Goal: Information Seeking & Learning: Learn about a topic

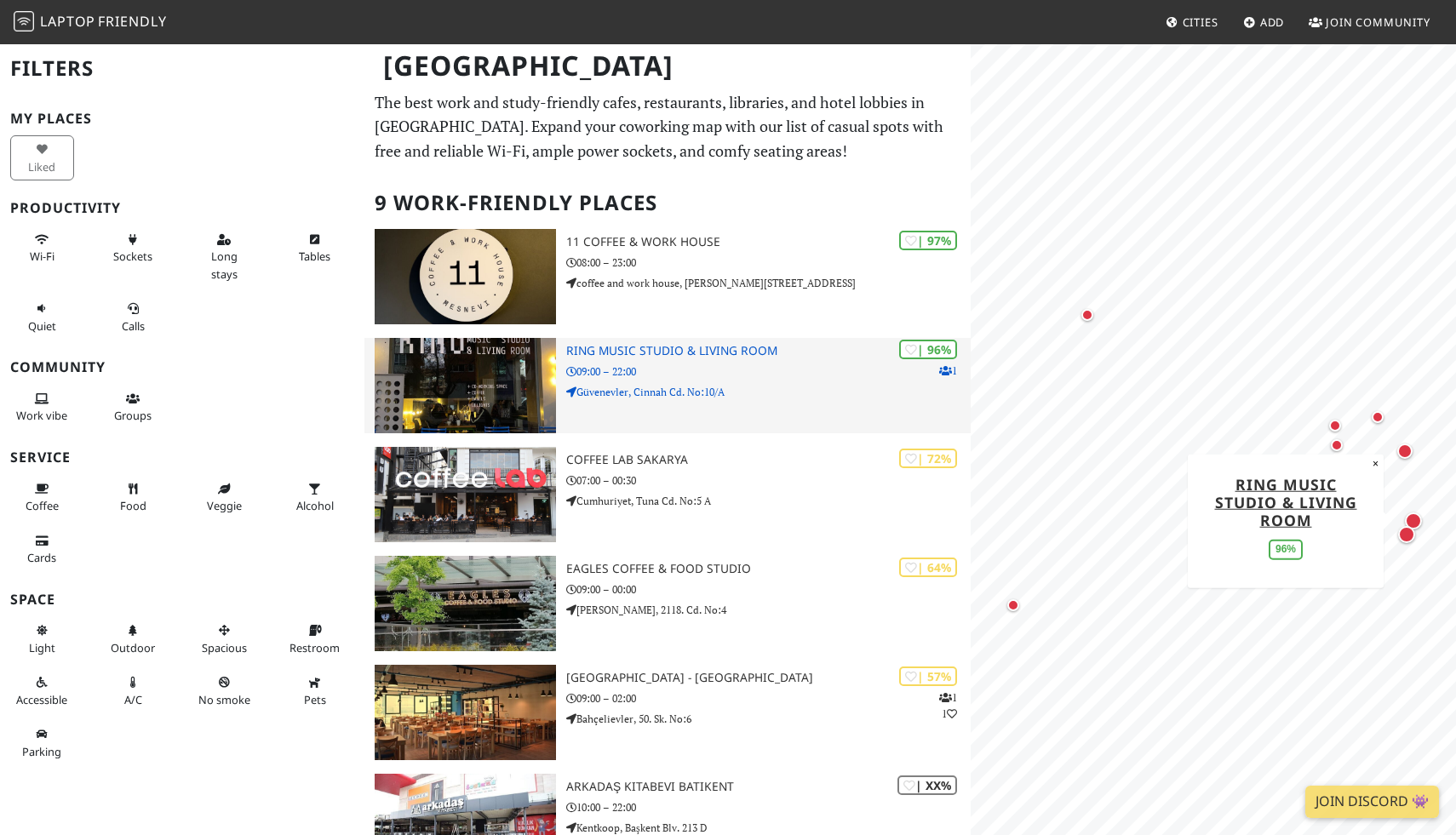
click at [612, 355] on h3 "Ring Music Studio & Living Room" at bounding box center [767, 351] width 404 height 14
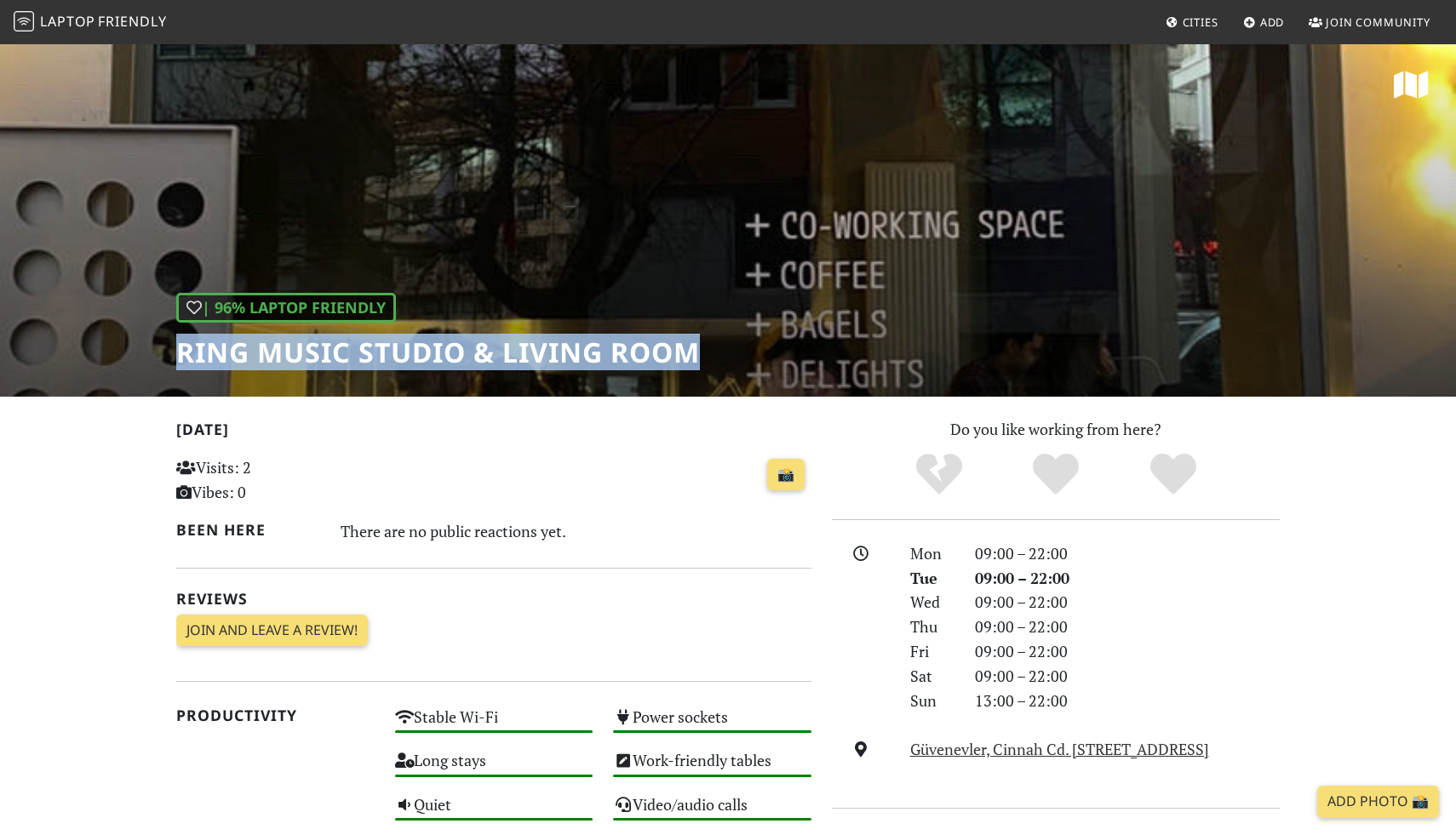
drag, startPoint x: 179, startPoint y: 355, endPoint x: 693, endPoint y: 377, distance: 514.5
click at [693, 377] on div "| 96% Laptop Friendly Ring Music Studio & Living Room" at bounding box center [728, 219] width 1456 height 354
copy h1 "Ring Music Studio & Living Room"
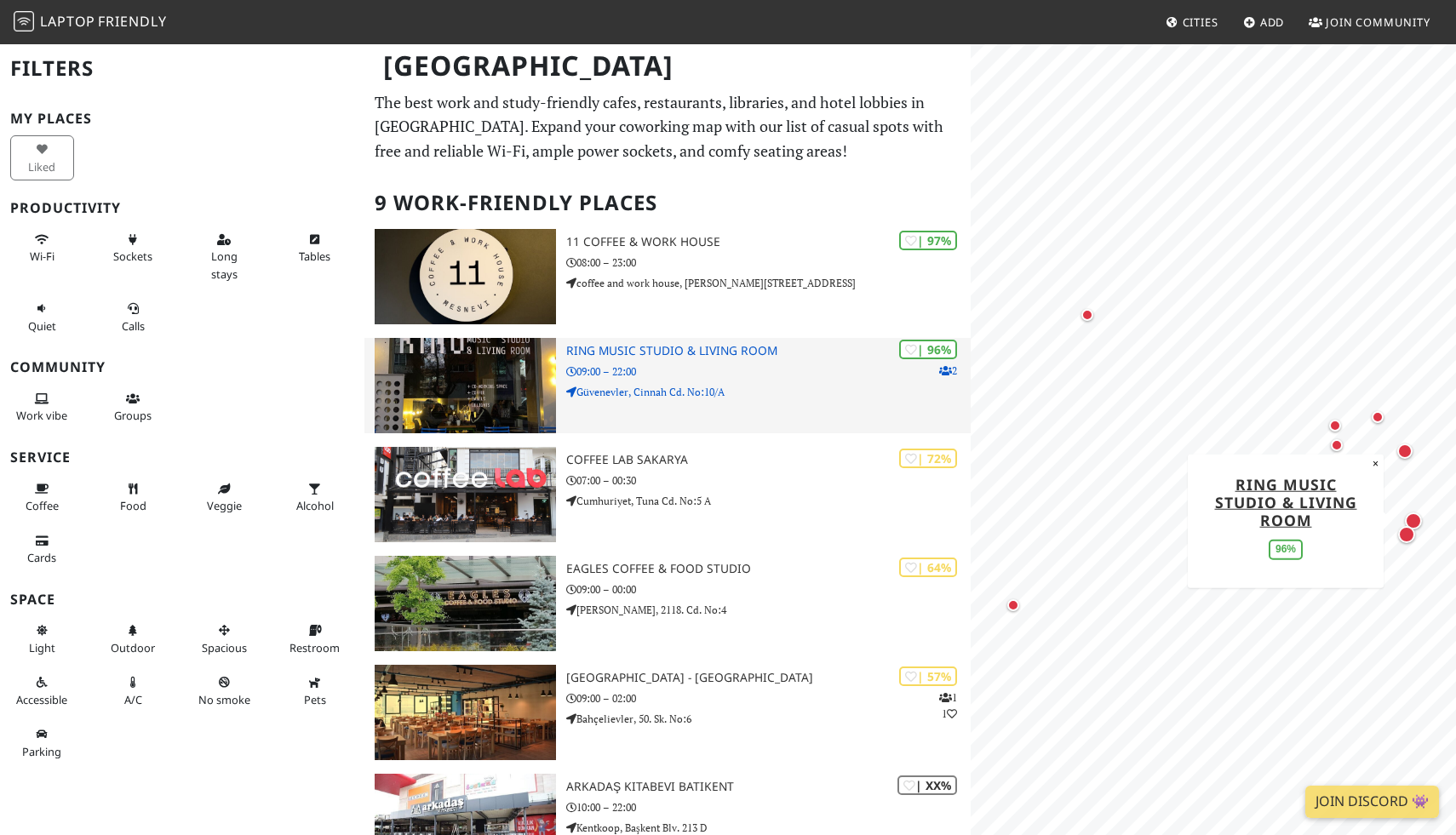
click at [482, 389] on img at bounding box center [466, 385] width 182 height 95
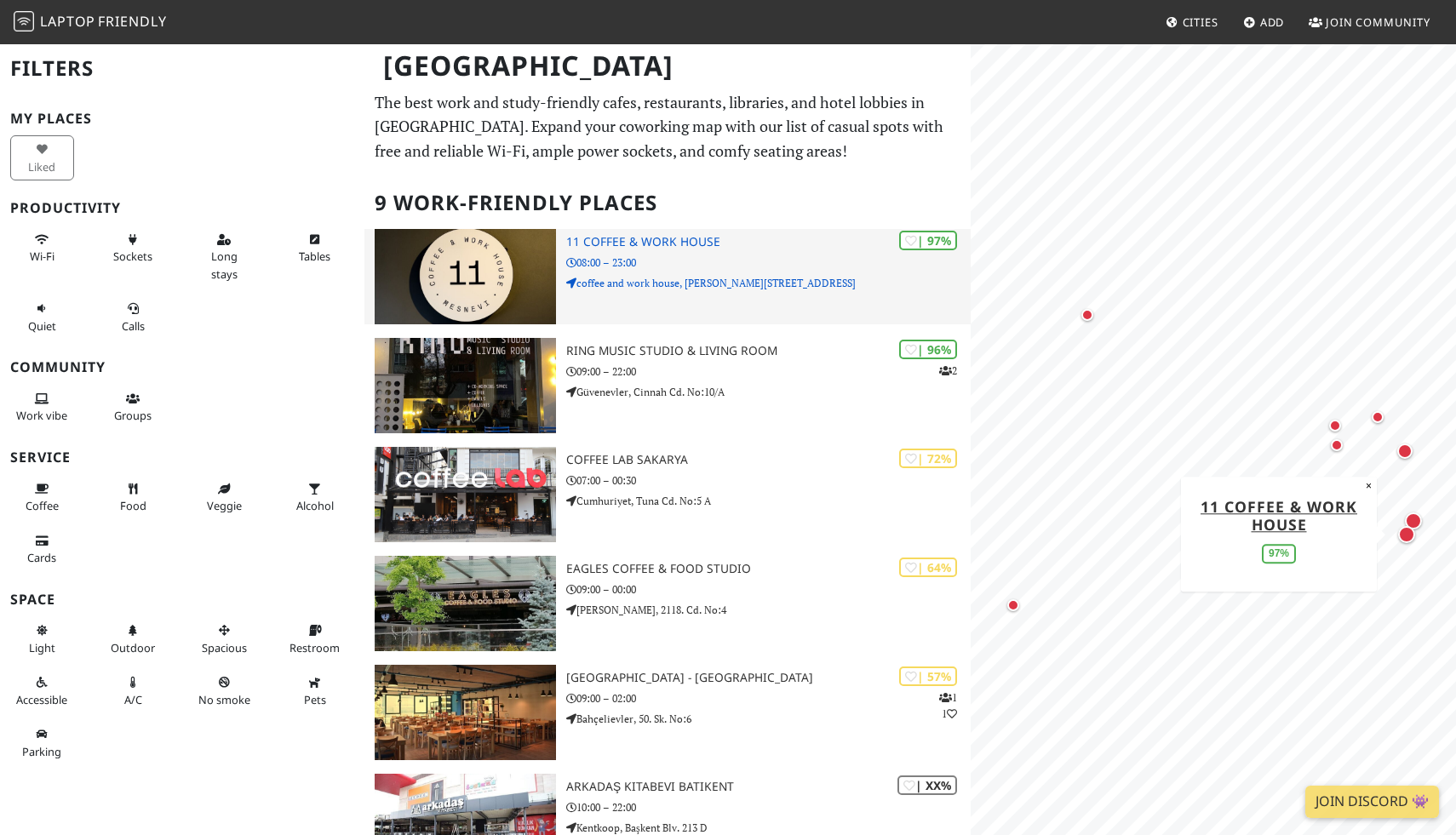
click at [624, 241] on h3 "11 Coffee & Work House" at bounding box center [767, 242] width 404 height 14
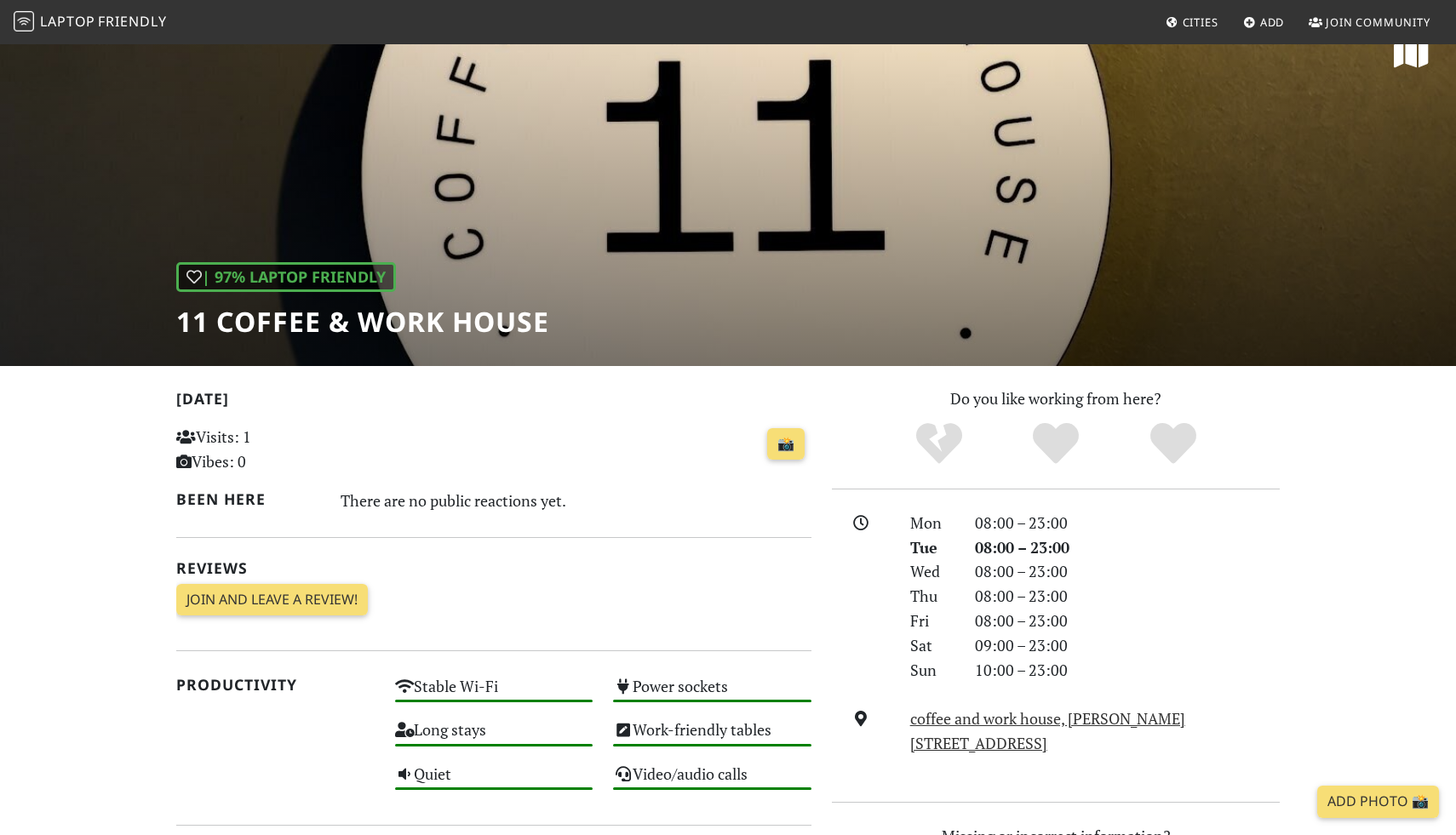
scroll to position [41, 0]
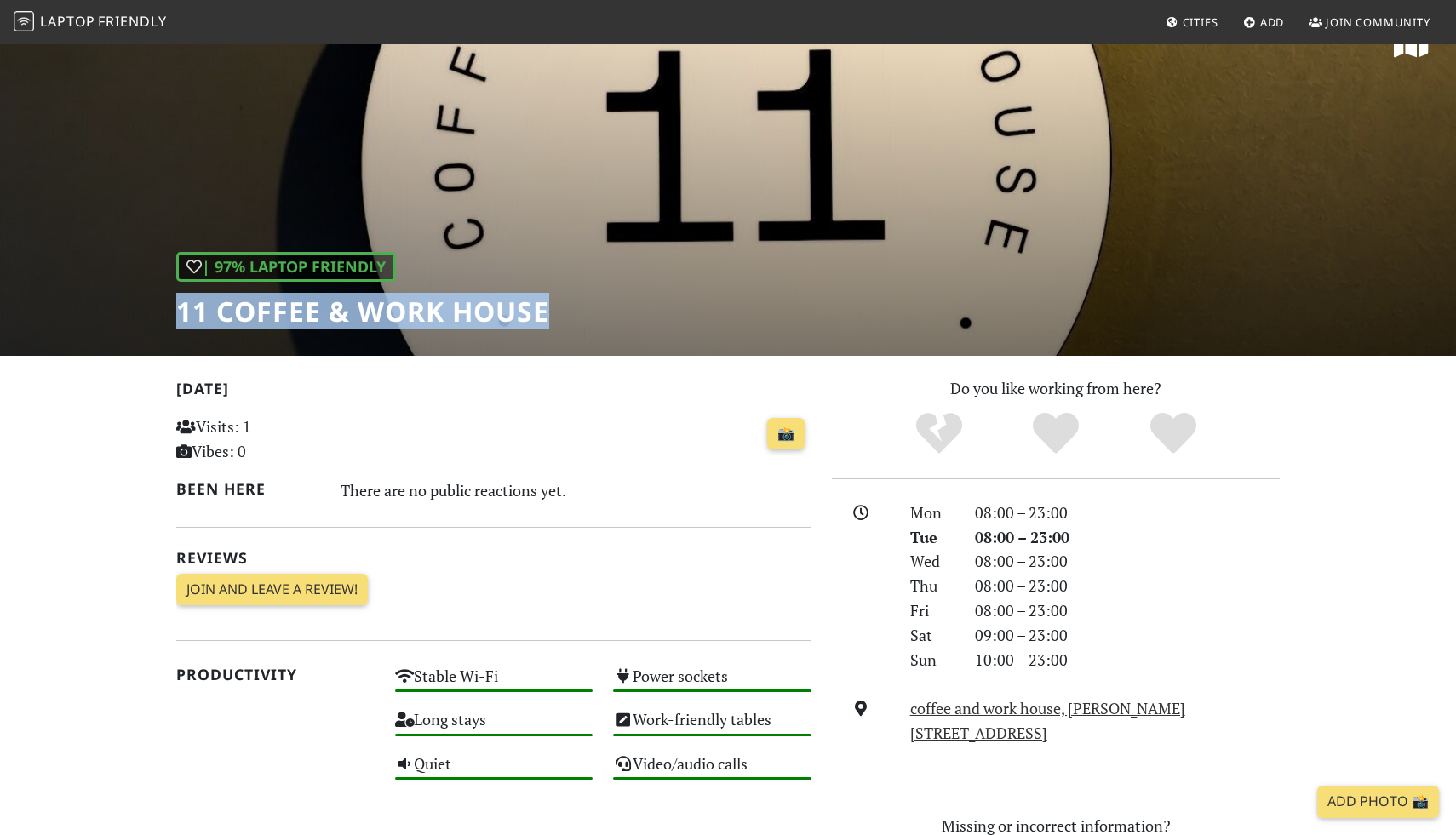
drag, startPoint x: 180, startPoint y: 316, endPoint x: 565, endPoint y: 323, distance: 385.1
click at [566, 323] on div "| 97% Laptop Friendly 11 Coffee & Work House" at bounding box center [728, 178] width 1456 height 354
copy h1 "11 Coffee & Work House"
